Goal: Obtain resource: Obtain resource

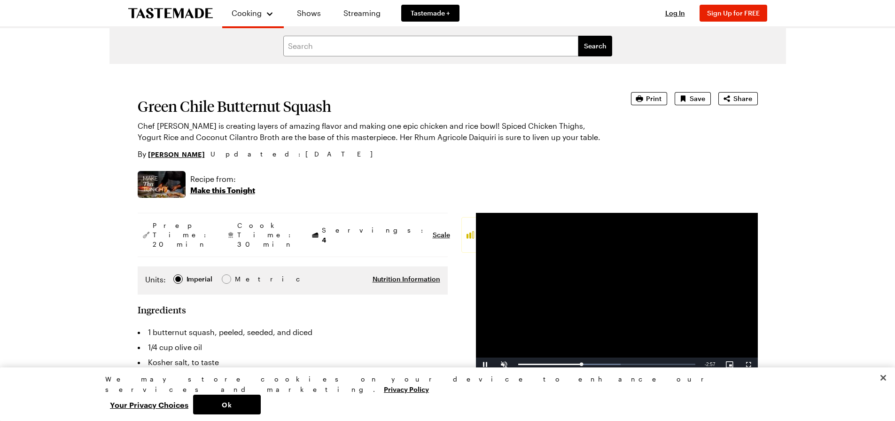
click at [648, 103] on span "Print" at bounding box center [654, 98] width 16 height 9
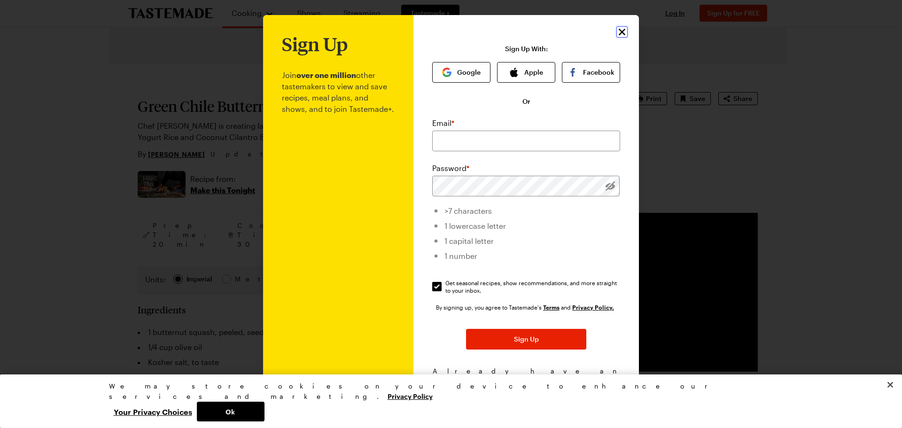
click at [619, 31] on icon "Close" at bounding box center [622, 32] width 7 height 7
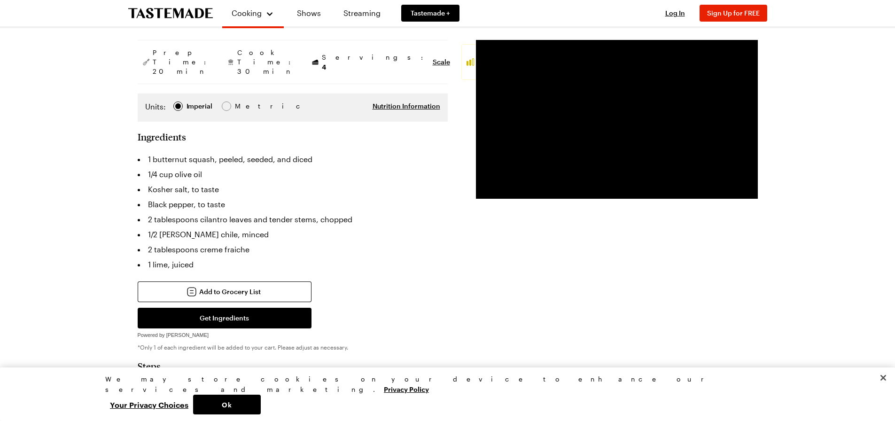
scroll to position [188, 0]
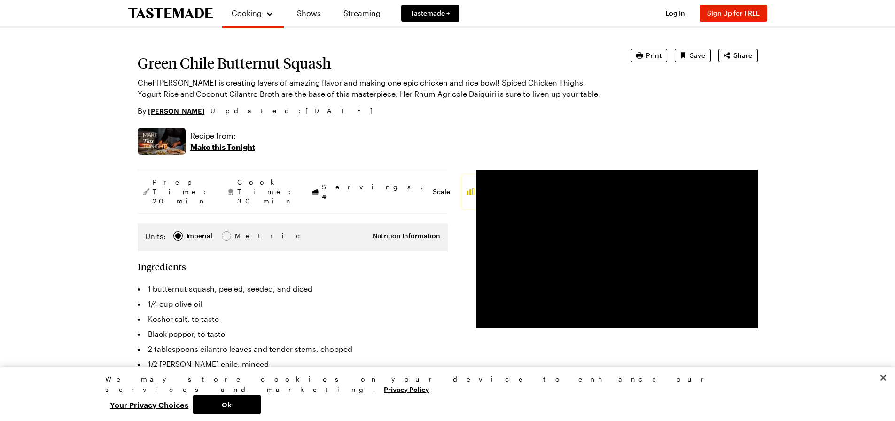
scroll to position [94, 0]
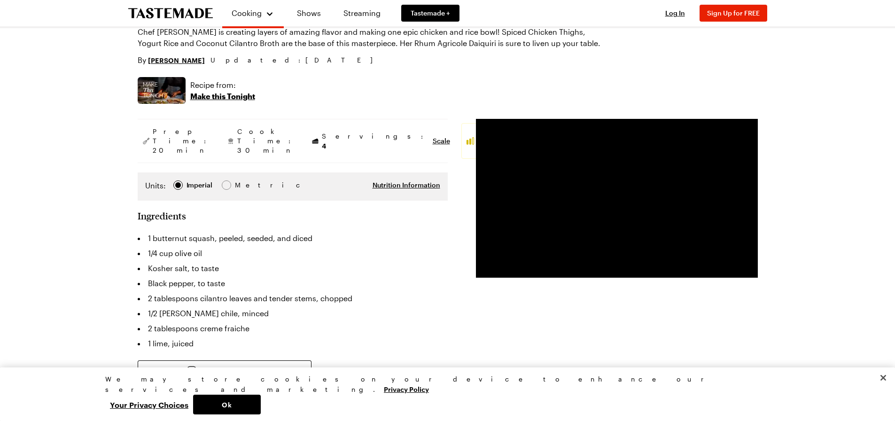
click at [231, 261] on li "Kosher salt, to taste" at bounding box center [293, 268] width 310 height 15
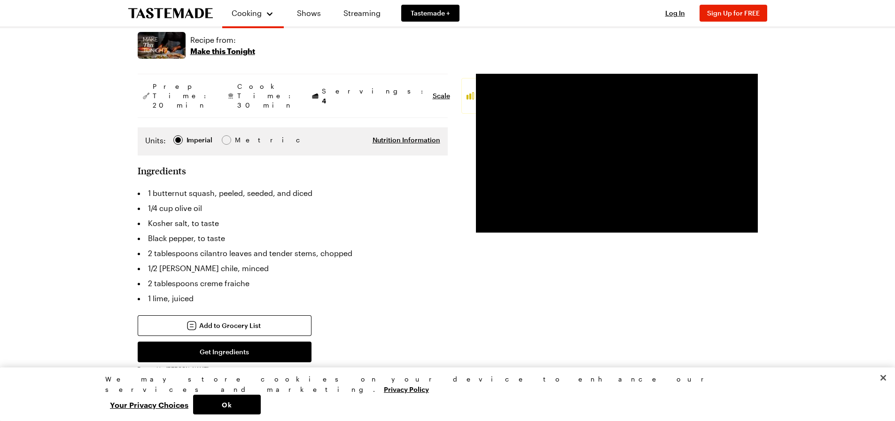
scroll to position [282, 0]
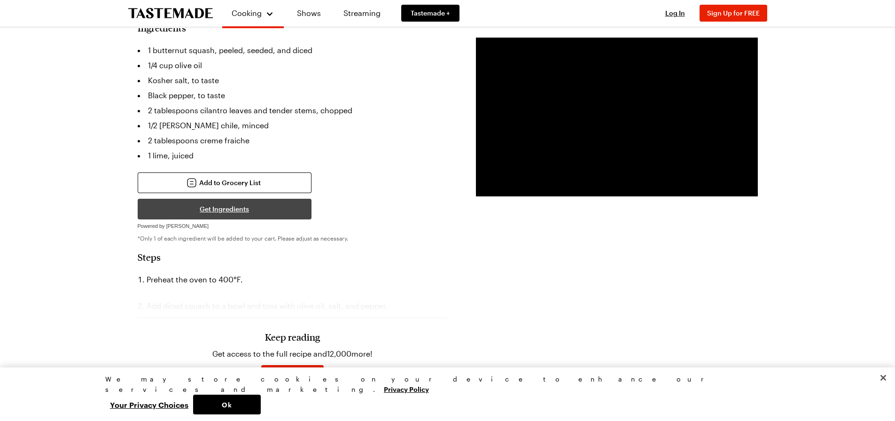
click at [193, 199] on button "Get Ingredients" at bounding box center [225, 209] width 174 height 21
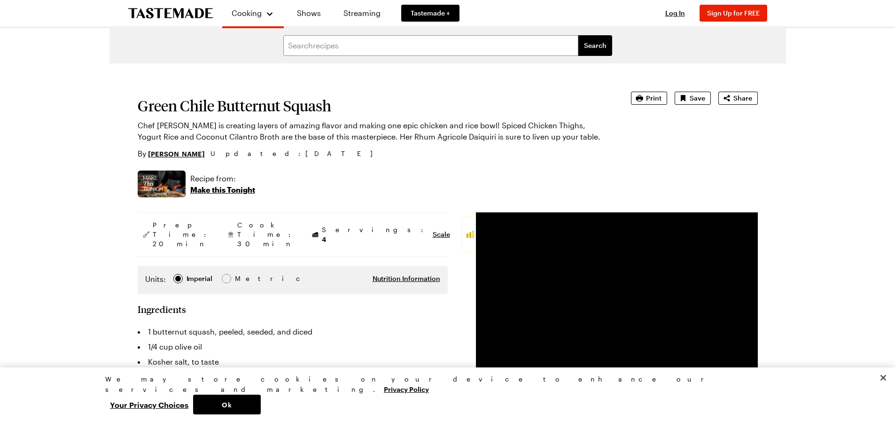
scroll to position [0, 0]
click at [887, 388] on button "Close" at bounding box center [883, 377] width 21 height 21
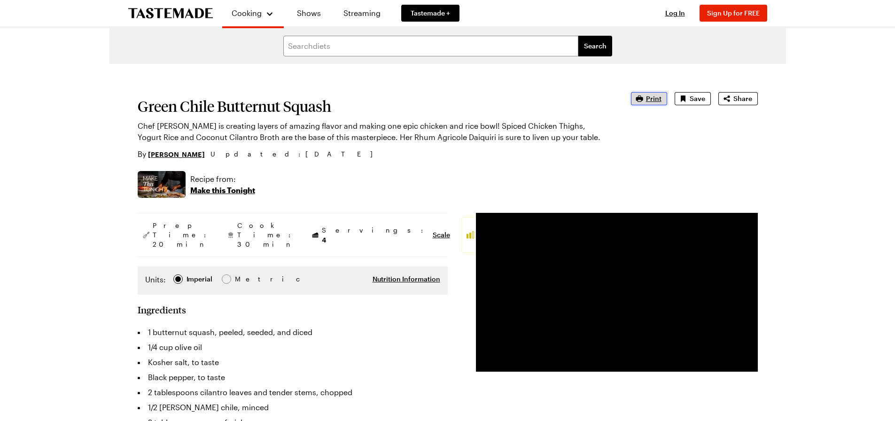
click at [642, 97] on icon "button" at bounding box center [639, 98] width 9 height 9
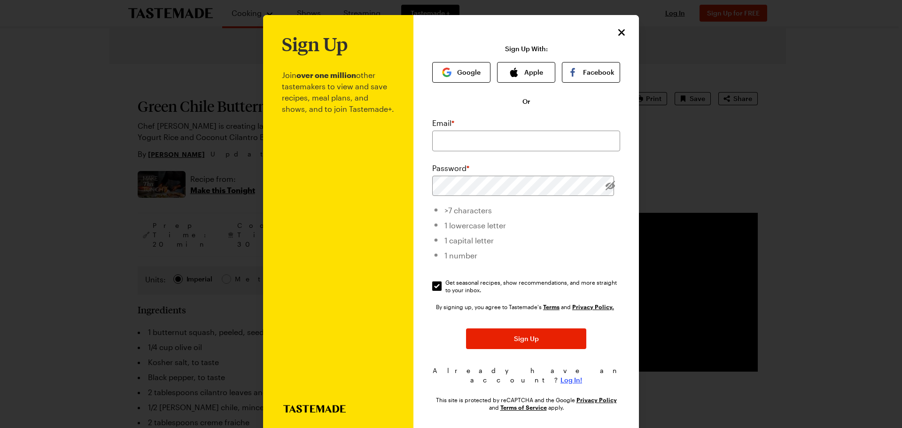
click at [561, 375] on span "Log In!" at bounding box center [572, 379] width 22 height 9
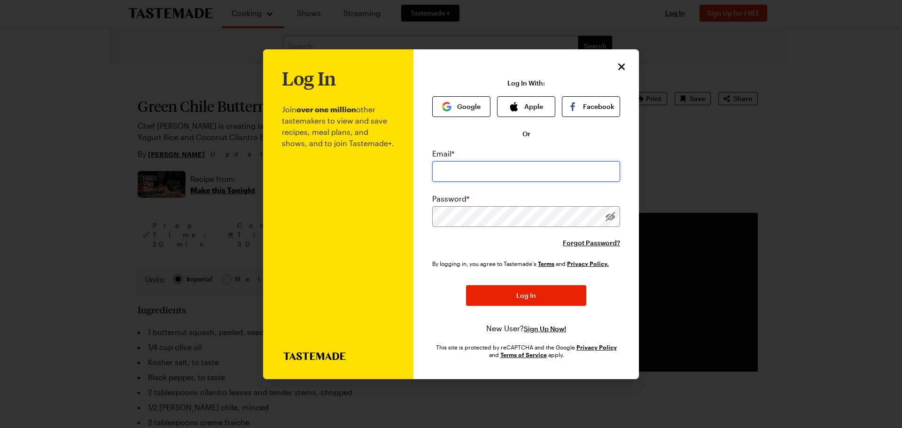
click at [477, 168] on input "email" at bounding box center [526, 171] width 188 height 21
type input "titlebabe518@gmail.com"
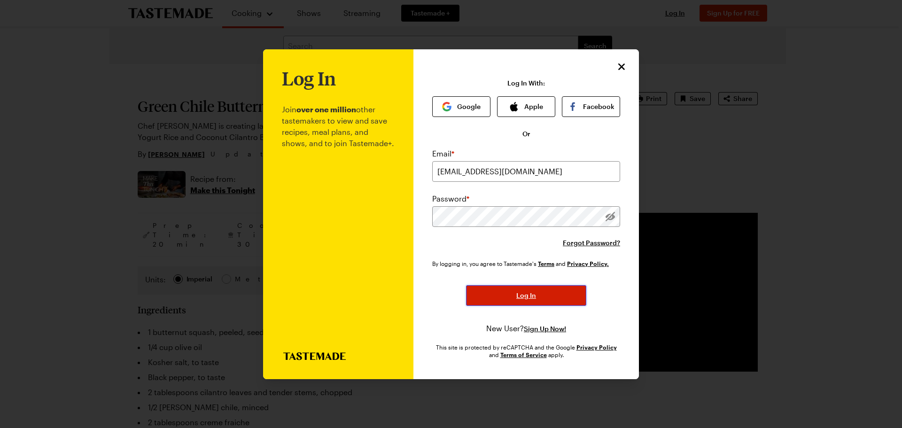
click at [519, 292] on span "Log In" at bounding box center [526, 295] width 20 height 9
click at [556, 290] on button "Log In" at bounding box center [526, 295] width 120 height 21
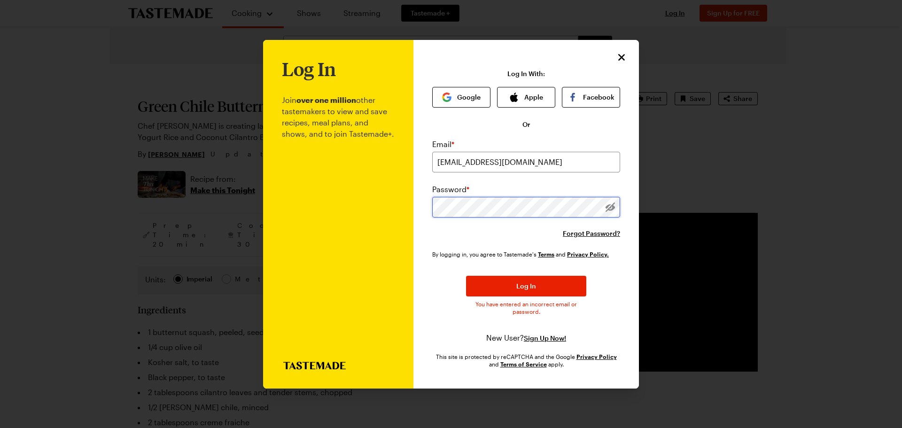
click at [532, 277] on button "Log In" at bounding box center [526, 286] width 120 height 21
click at [207, 169] on div "Log In Join over one million other tastemakers to view and save recipes, meal p…" at bounding box center [451, 214] width 902 height 428
click at [502, 278] on button "Log In" at bounding box center [526, 286] width 120 height 21
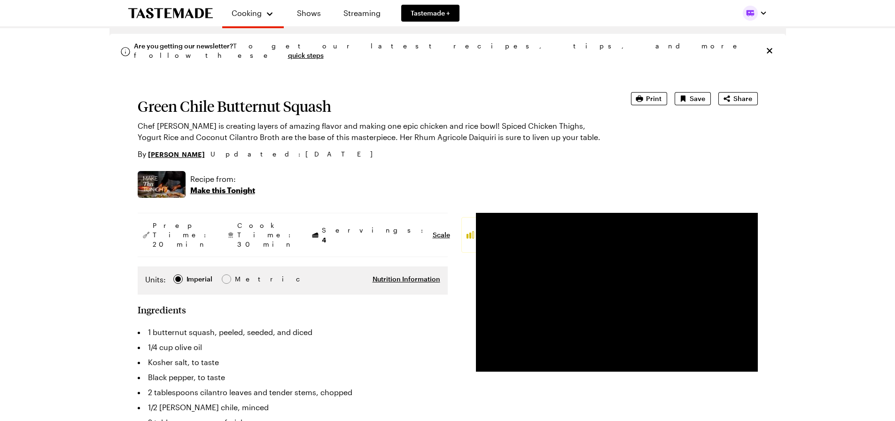
type textarea "x"
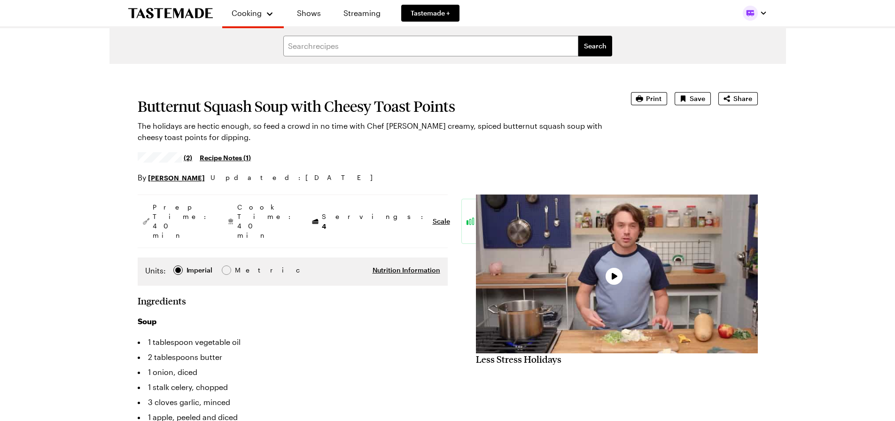
type textarea "x"
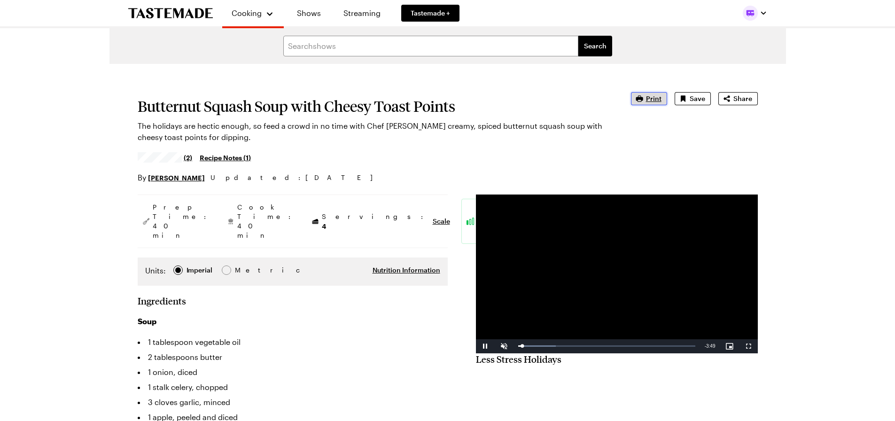
click at [655, 104] on button "Print" at bounding box center [649, 98] width 36 height 13
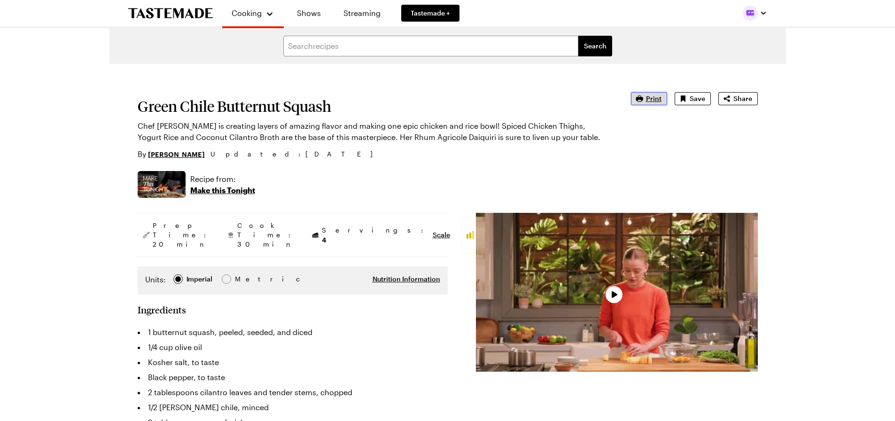
click at [658, 103] on button "Print" at bounding box center [649, 98] width 36 height 13
type textarea "x"
